Goal: Task Accomplishment & Management: Complete application form

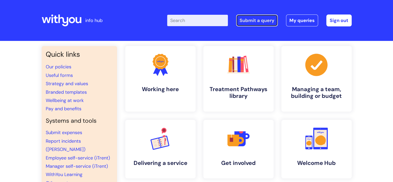
click at [245, 19] on link "Submit a query" at bounding box center [257, 20] width 42 height 12
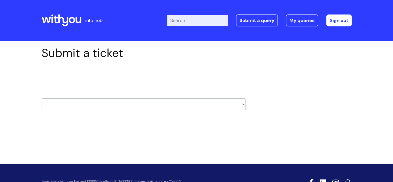
click at [175, 103] on select "HR / People IT and Support Clinical Drug Alerts Finance Accounts Data Support T…" at bounding box center [144, 104] width 204 height 12
drag, startPoint x: 175, startPoint y: 103, endPoint x: 139, endPoint y: 101, distance: 36.2
click at [139, 101] on select "HR / People IT and Support Clinical Drug Alerts Finance Accounts Data Support T…" at bounding box center [144, 104] width 204 height 12
select select "it_and_support"
click at [42, 98] on select "HR / People IT and Support Clinical Drug Alerts Finance Accounts Data Support T…" at bounding box center [144, 104] width 204 height 12
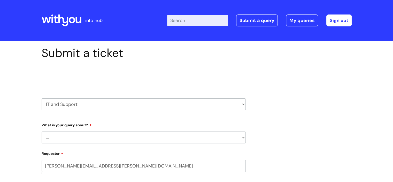
click at [77, 133] on select "... Mobile Phone Reset & MFA Accounts, Starters and Leavers IT Hardware issue I…" at bounding box center [144, 137] width 204 height 12
select select "System/software"
click at [42, 131] on select "... Mobile Phone Reset & MFA Accounts, Starters and Leavers IT Hardware issue I…" at bounding box center [144, 137] width 204 height 12
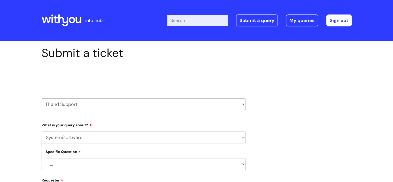
click at [82, 165] on select "... Halo PCMIS Iaptus NHS Email CJSM Email Mitel Another System Google (Workspa…" at bounding box center [146, 164] width 200 height 12
select select "CJSM Email"
click at [46, 158] on select "... Halo PCMIS Iaptus NHS Email CJSM Email Mitel Another System Google (Workspa…" at bounding box center [146, 164] width 200 height 12
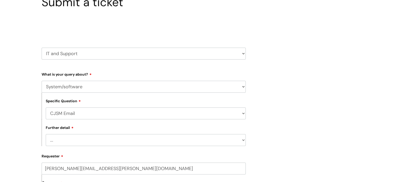
scroll to position [52, 0]
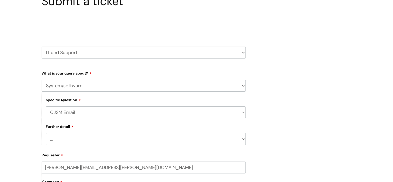
click at [80, 138] on select "... I’m having a problem logging into CJSM I can’t send email in CJSM I am havi…" at bounding box center [146, 139] width 200 height 12
select select "Something else"
click at [46, 133] on select "... I’m having a problem logging into CJSM I can’t send email in CJSM I am havi…" at bounding box center [146, 139] width 200 height 12
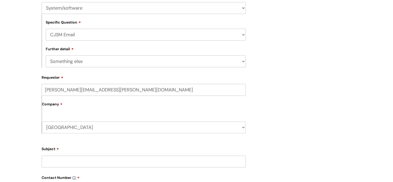
scroll to position [155, 0]
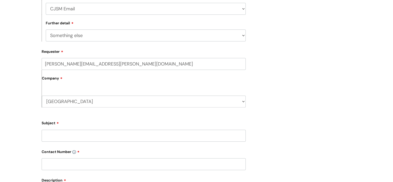
drag, startPoint x: 73, startPoint y: 66, endPoint x: 25, endPoint y: 56, distance: 48.4
click at [25, 56] on div "Submit a ticket Select issue type HR / People IT and Support Clinical Drug Aler…" at bounding box center [196, 96] width 393 height 420
type input "jess.smith@wearewithyou.org.uk"
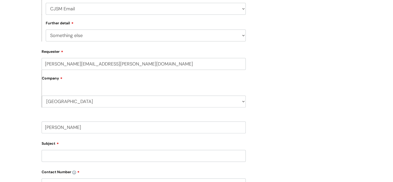
type input "Jess"
type input "linking CJSM to shared mailbox"
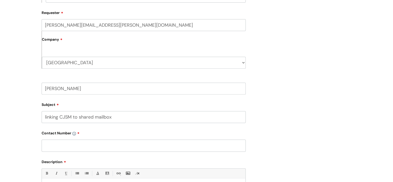
scroll to position [215, 0]
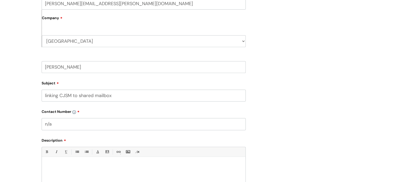
type input "n/a"
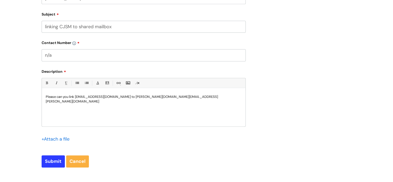
scroll to position [293, 0]
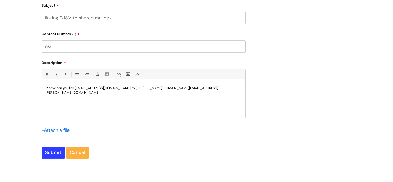
click at [97, 88] on p "Please can you link nsdip.impacts@wearewithyou.cjsm.net to jess.smith@wearewith…" at bounding box center [144, 90] width 196 height 9
drag, startPoint x: 134, startPoint y: 87, endPoint x: 76, endPoint y: 86, distance: 58.4
click at [76, 86] on p "Please can you link nsdip.impact@wearewithyou.cjsm.net to jess.smith@wearewithy…" at bounding box center [144, 90] width 196 height 9
click at [81, 88] on p "Please can you link to jess.smith@wearewithyou.cjsm.net" at bounding box center [144, 88] width 196 height 5
click at [129, 88] on p "Please can you link jess.smith@wearewithyou.cjsm.net" at bounding box center [144, 88] width 196 height 5
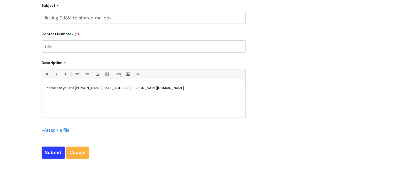
click at [131, 88] on p "Please can you link jess.smith@wearewithyou.cjsm.net" at bounding box center [144, 88] width 196 height 5
click at [47, 155] on input "Submit" at bounding box center [53, 152] width 23 height 12
type input "Please Wait..."
